Goal: Task Accomplishment & Management: Complete application form

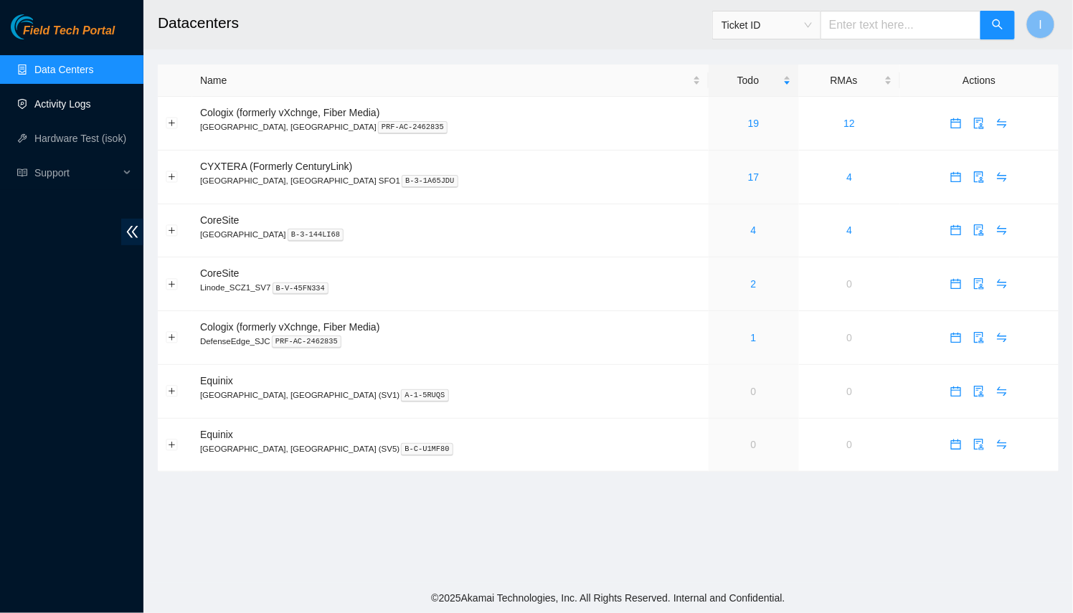
click at [78, 108] on link "Activity Logs" at bounding box center [62, 103] width 57 height 11
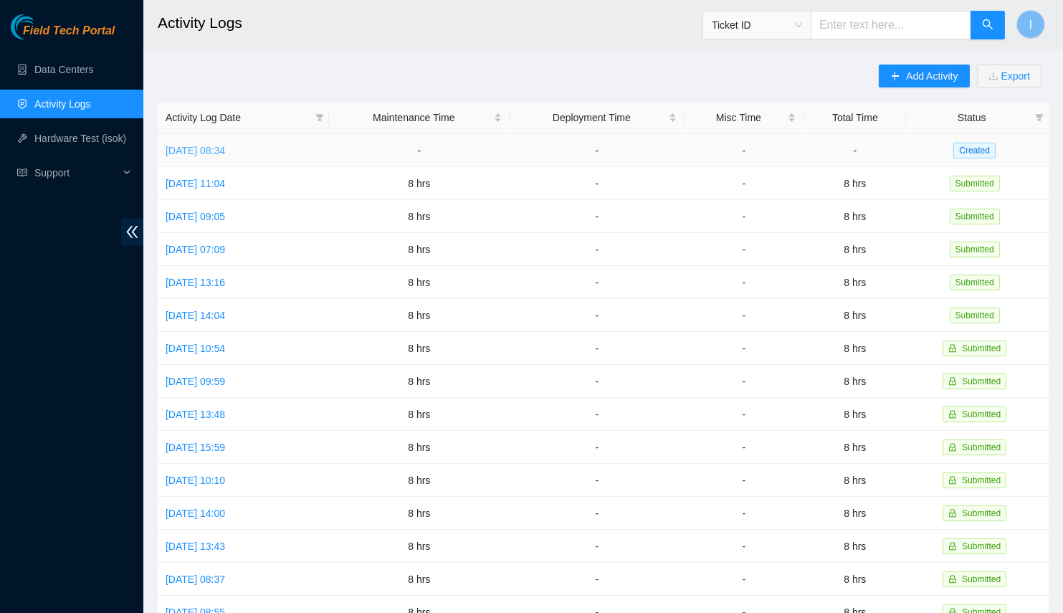
click at [225, 154] on link "[DATE] 08:34" at bounding box center [196, 150] width 60 height 11
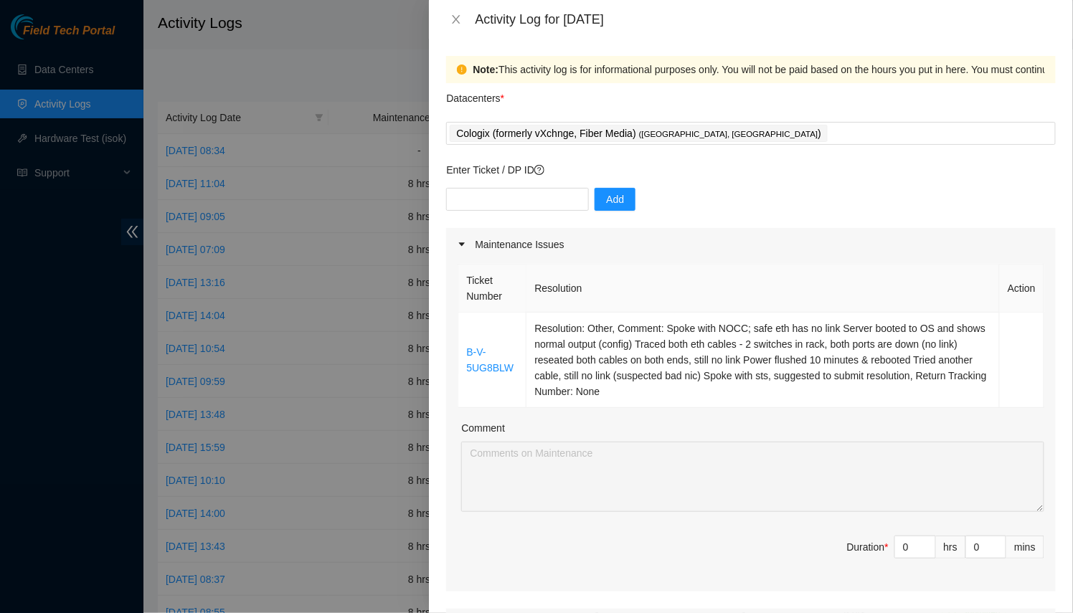
drag, startPoint x: 904, startPoint y: 542, endPoint x: 749, endPoint y: 515, distance: 157.8
click at [770, 510] on div "Ticket Number Resolution Action B-V-5UG8BLW Resolution: Other, Comment: Spoke w…" at bounding box center [750, 426] width 609 height 331
type input "8"
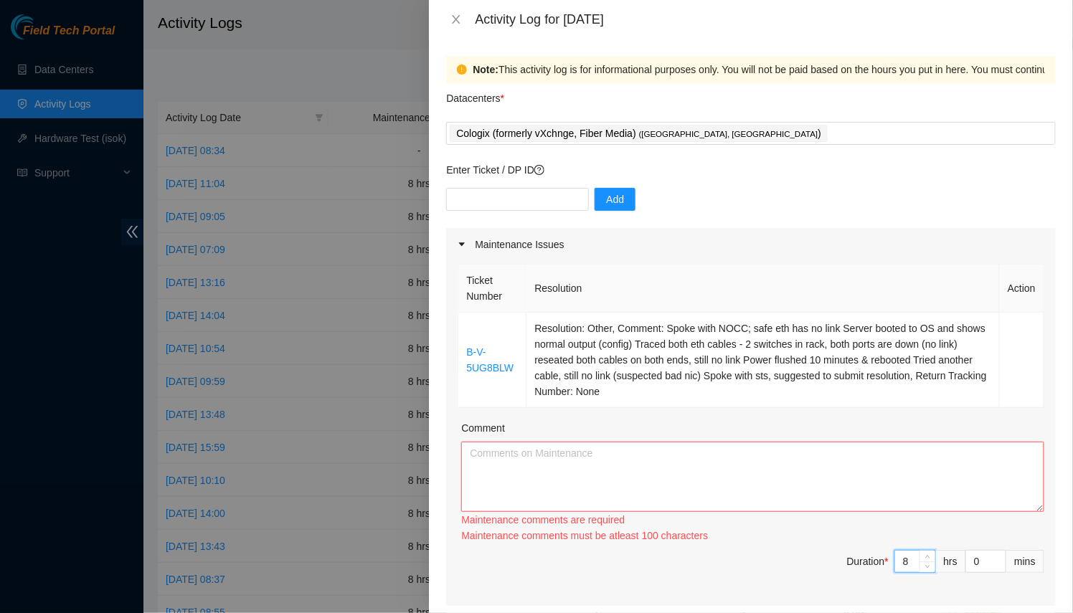
type input "8"
click at [782, 491] on textarea "Comment" at bounding box center [752, 477] width 583 height 70
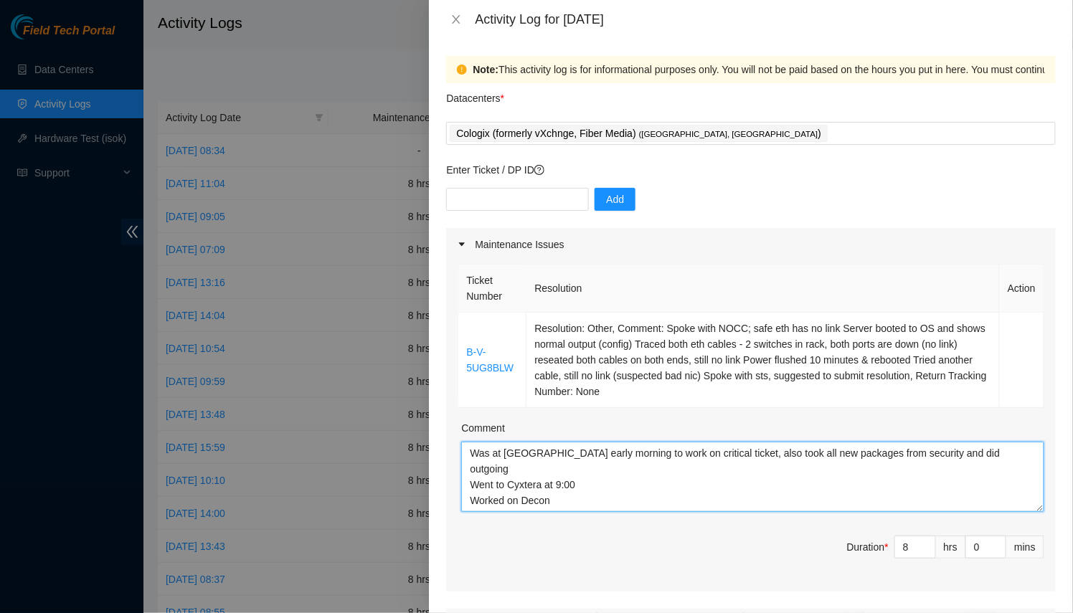
paste textarea "DP77159"
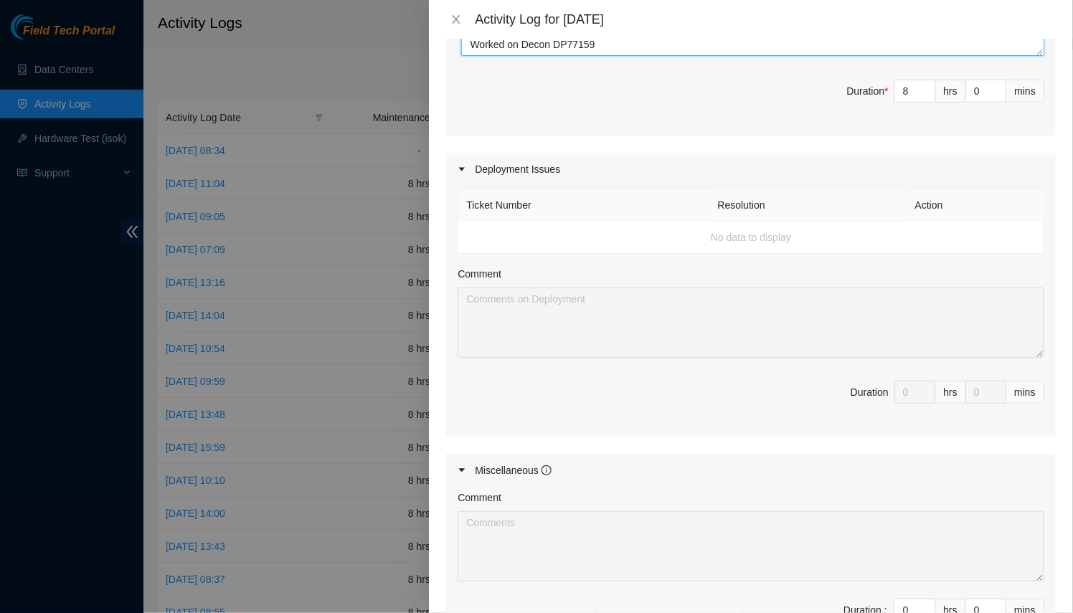
scroll to position [647, 0]
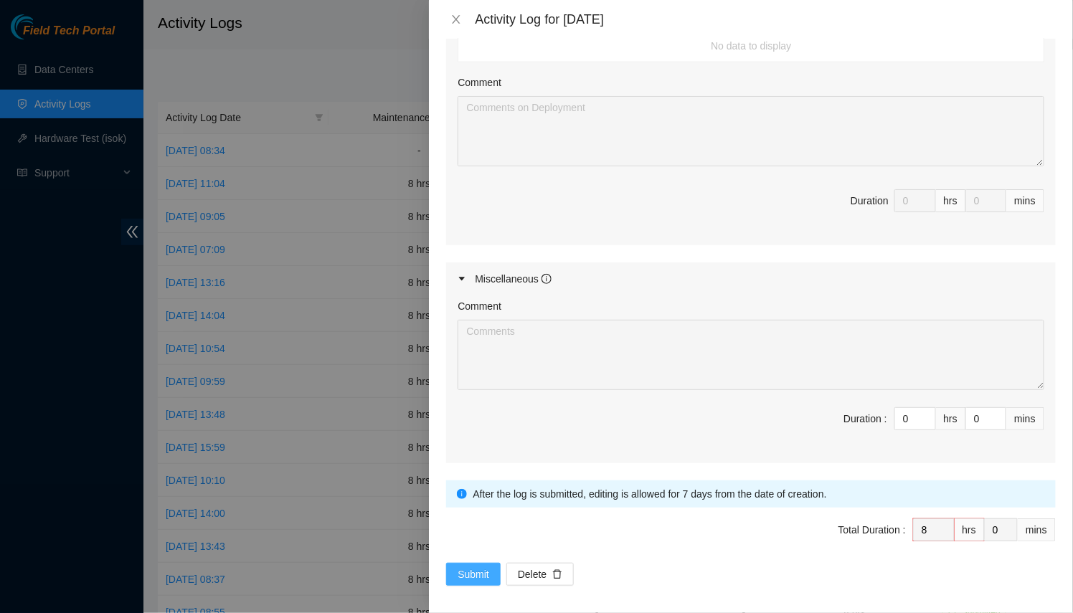
type textarea "Was at [GEOGRAPHIC_DATA] early morning to work on critical ticket, also took al…"
click at [480, 571] on span "Submit" at bounding box center [473, 574] width 32 height 16
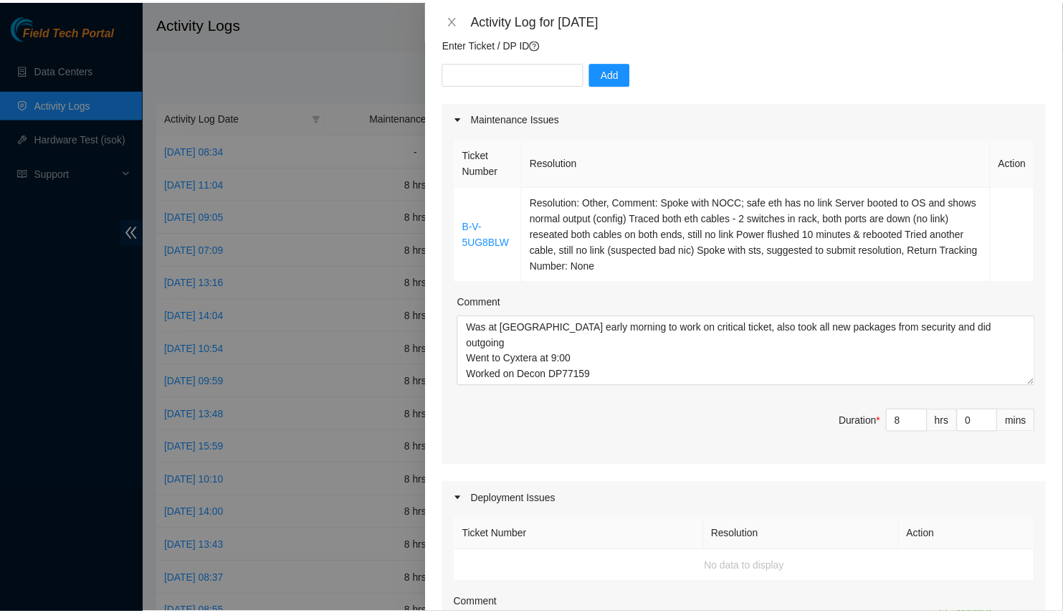
scroll to position [0, 0]
